Goal: Task Accomplishment & Management: Manage account settings

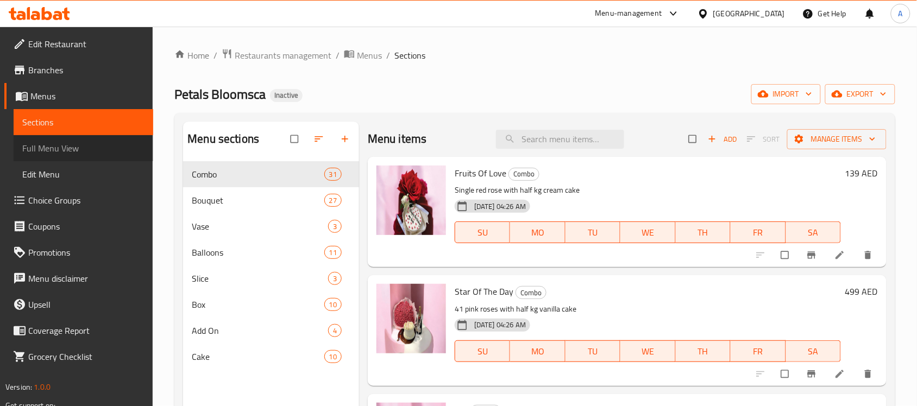
click at [82, 154] on span "Full Menu View" at bounding box center [83, 148] width 122 height 13
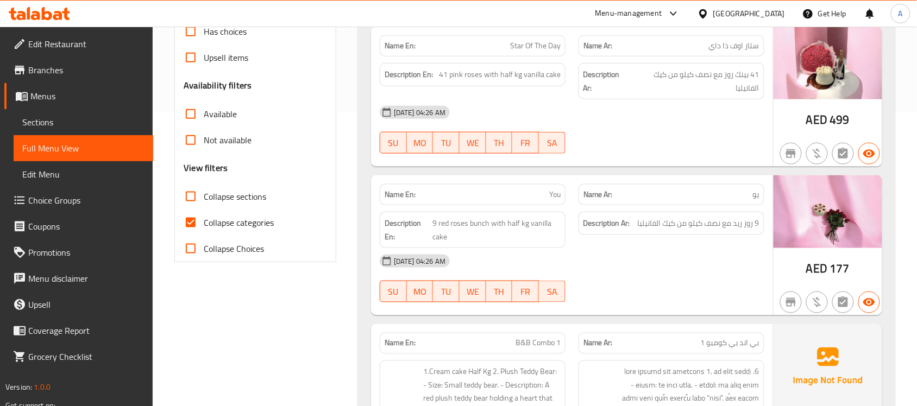
scroll to position [296, 0]
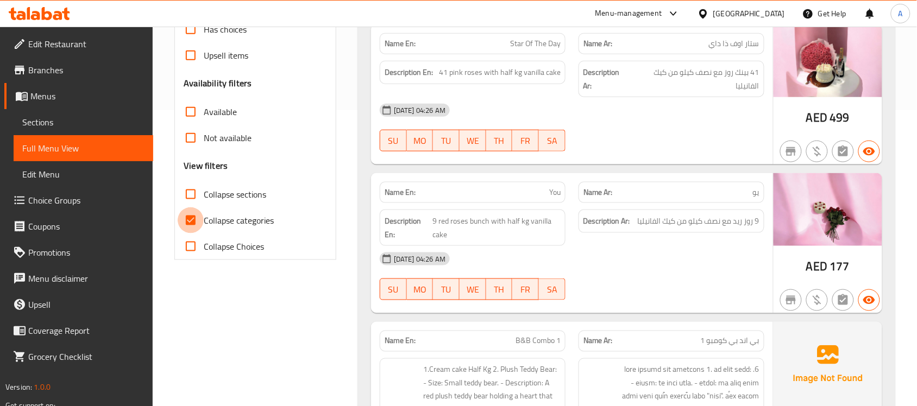
click at [193, 229] on input "Collapse categories" at bounding box center [191, 221] width 26 height 26
checkbox input "false"
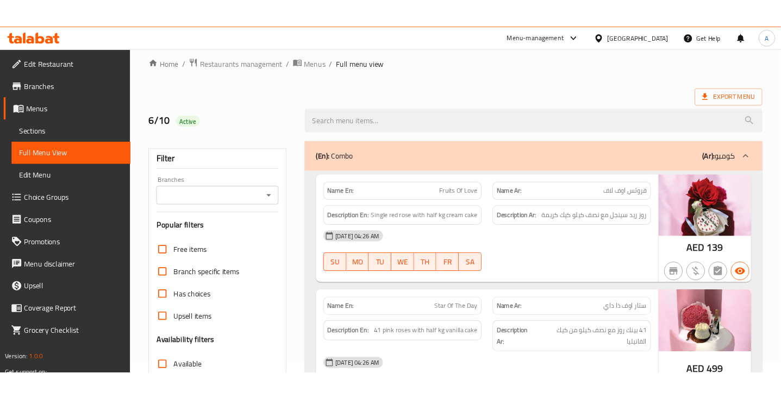
scroll to position [12, 0]
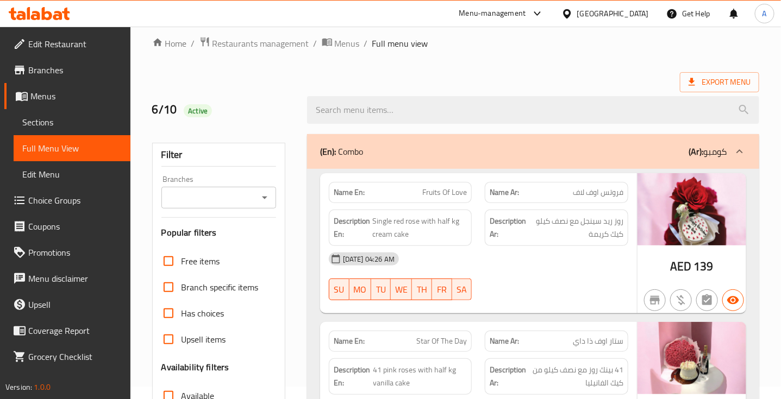
click at [590, 150] on div "(En): Combo (Ar): كومبو" at bounding box center [523, 151] width 406 height 13
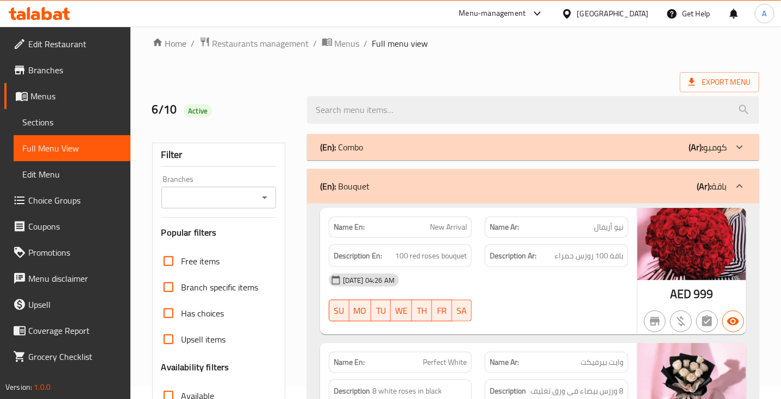
click at [606, 195] on div "(En): Bouquet (Ar): باقة" at bounding box center [533, 186] width 452 height 35
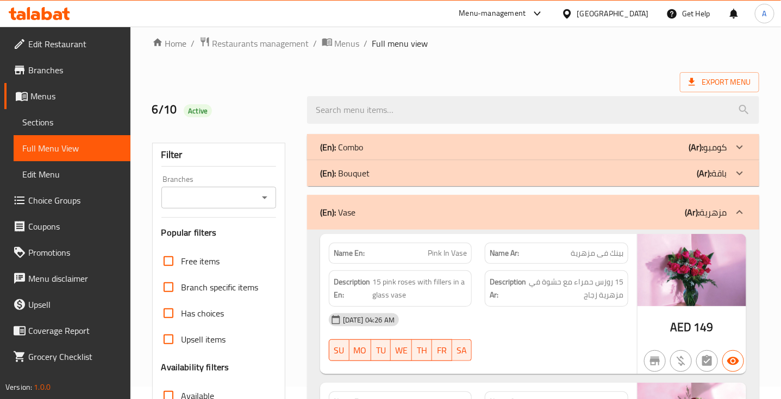
click at [606, 208] on div "(En): Vase (Ar): مزهرية" at bounding box center [523, 212] width 406 height 13
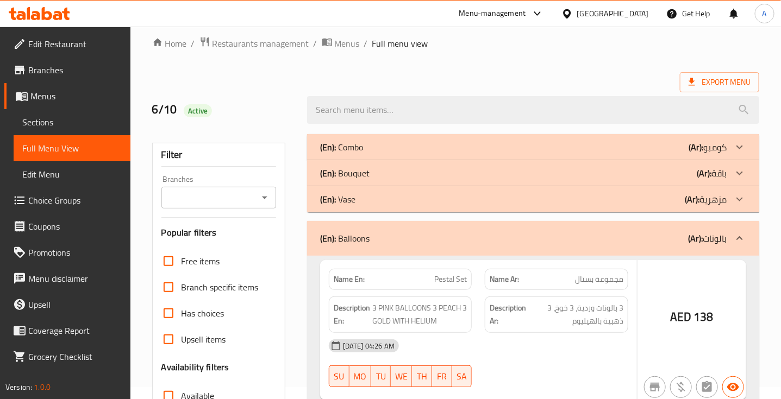
click at [606, 208] on div "(En): Vase (Ar): مزهرية" at bounding box center [533, 199] width 452 height 26
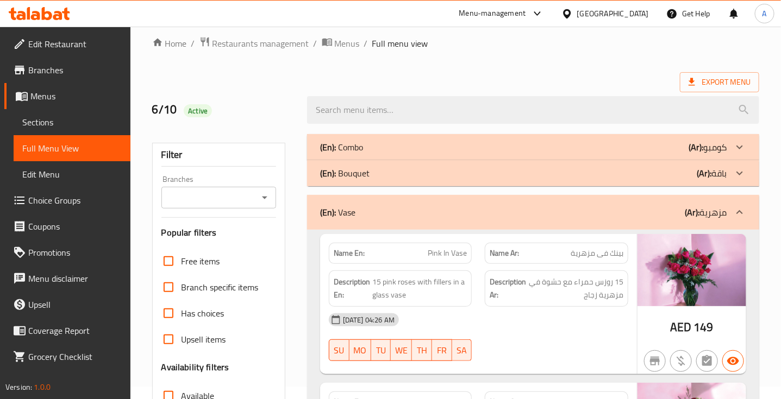
click at [606, 207] on div "(En): Vase (Ar): مزهرية" at bounding box center [523, 212] width 406 height 13
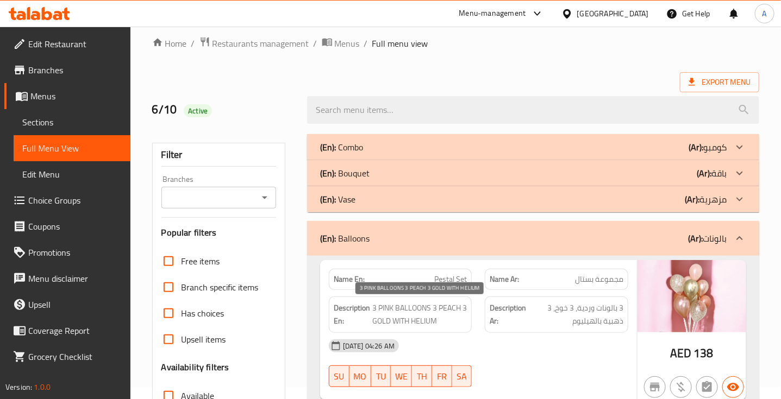
click at [389, 307] on span "3 PINK BALLOONS 3 PEACH 3 GOLD WITH HELIUM" at bounding box center [419, 315] width 95 height 27
click at [380, 291] on div "Description En: 3 PINK BALLOONS 3 PEACH 3 GOLD WITH HELIUM" at bounding box center [400, 314] width 157 height 49
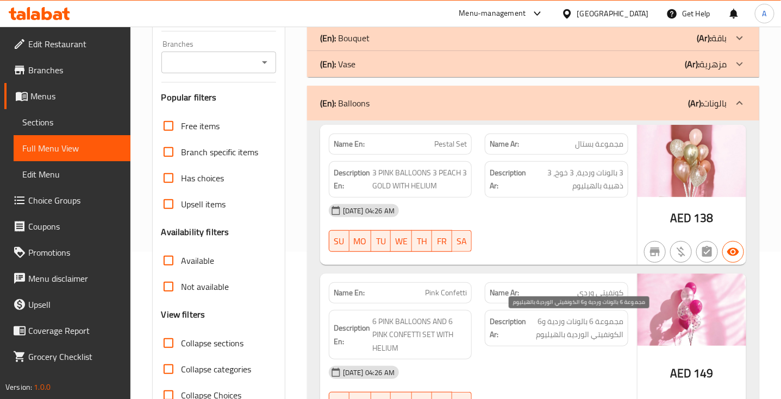
scroll to position [166, 0]
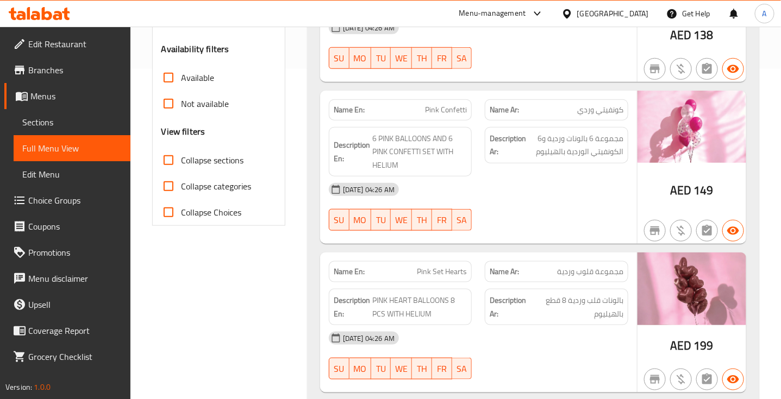
scroll to position [332, 0]
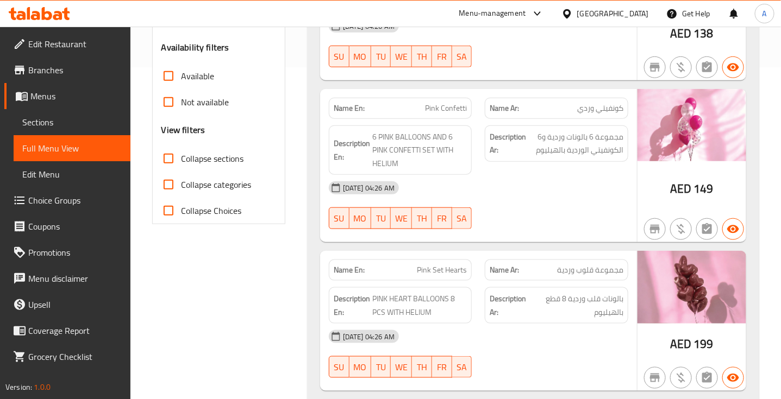
click at [556, 222] on div "[DATE] 04:26 AM SU MO TU WE TH FR SA" at bounding box center [478, 205] width 312 height 61
click at [379, 308] on span "PINK HEART BALLOONS 8 PCS WITH HELIUM" at bounding box center [419, 305] width 95 height 27
click at [365, 280] on div "Name En: Pink Set Hearts" at bounding box center [400, 270] width 143 height 21
click at [427, 268] on span "Pink Set Hearts" at bounding box center [442, 270] width 50 height 11
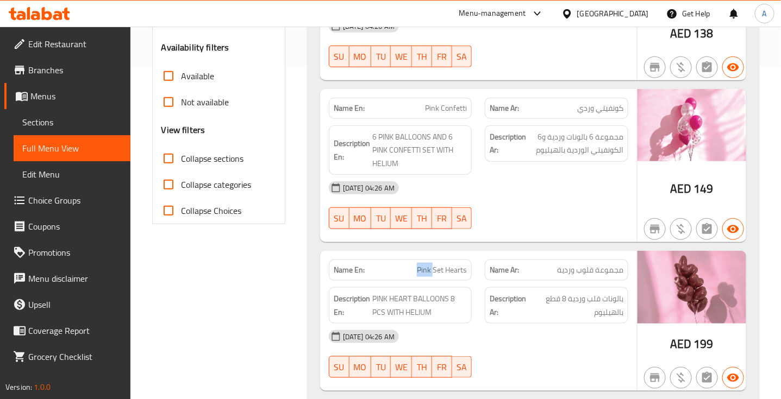
click at [427, 268] on span "Pink Set Hearts" at bounding box center [442, 270] width 50 height 11
click at [364, 309] on strong "Description En:" at bounding box center [352, 305] width 36 height 27
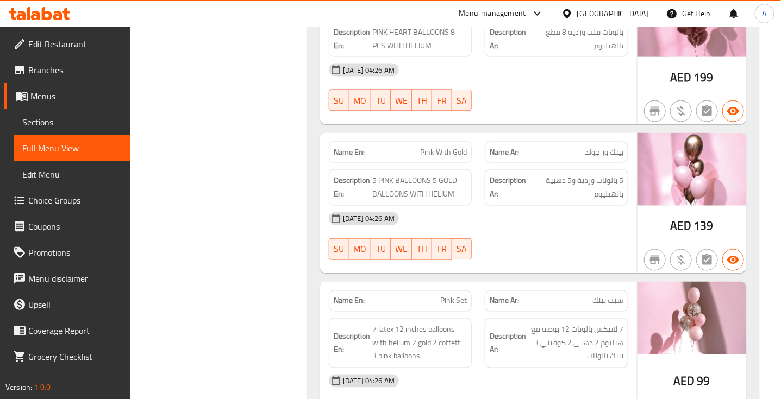
scroll to position [599, 0]
click at [351, 316] on div "Description En: 7 latex 12 inches balloons with helium 2 gold 2 coffetti 3 pink…" at bounding box center [400, 342] width 157 height 63
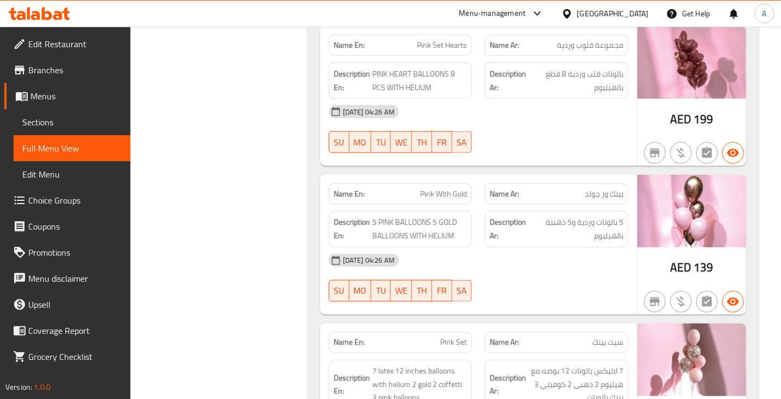
scroll to position [558, 0]
